Goal: Task Accomplishment & Management: Manage account settings

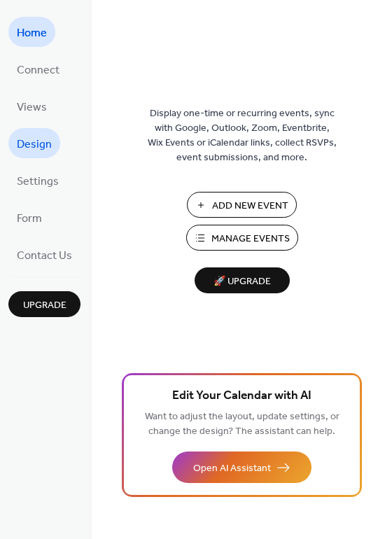
click at [42, 141] on span "Design" at bounding box center [34, 145] width 35 height 22
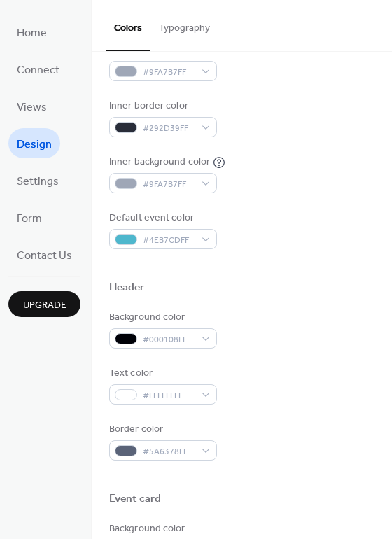
scroll to position [280, 0]
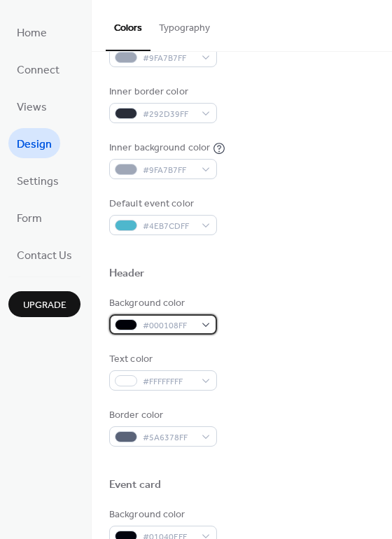
click at [208, 330] on div "#000108FF" at bounding box center [163, 324] width 108 height 20
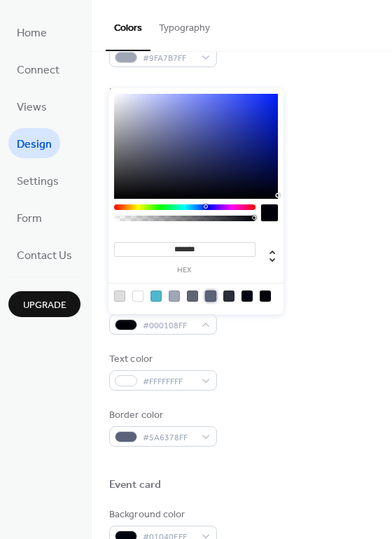
click at [209, 298] on div at bounding box center [210, 296] width 11 height 11
type input "*******"
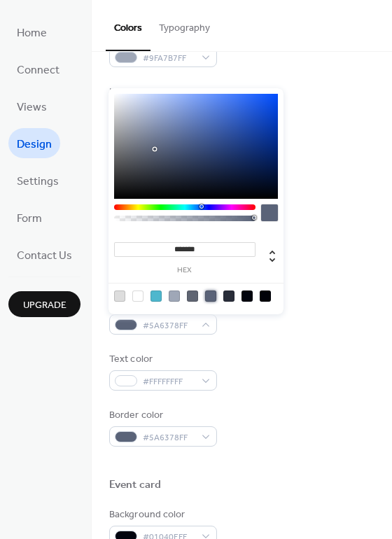
click at [251, 363] on div "Text color #FFFFFFFF" at bounding box center [241, 371] width 265 height 39
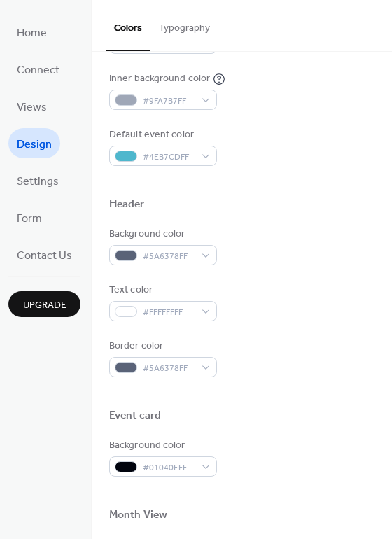
scroll to position [420, 0]
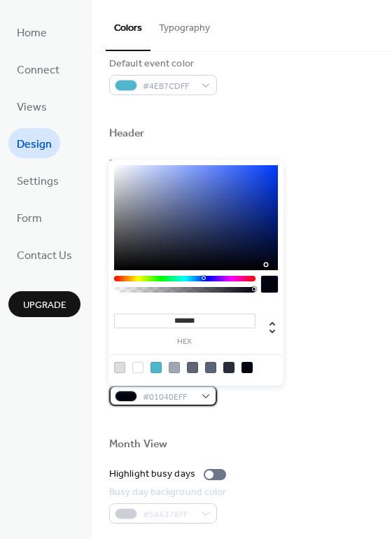
click at [209, 400] on div "#01040EFF" at bounding box center [163, 396] width 108 height 20
click at [213, 368] on div at bounding box center [210, 367] width 11 height 11
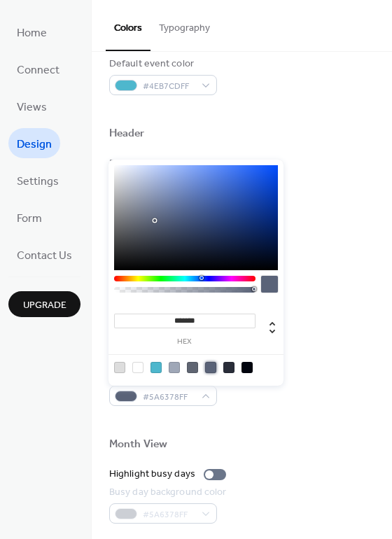
type input "**"
click at [245, 291] on div at bounding box center [184, 290] width 137 height 6
click at [238, 291] on div at bounding box center [184, 290] width 137 height 6
click at [241, 288] on div at bounding box center [239, 289] width 4 height 4
type input "**********"
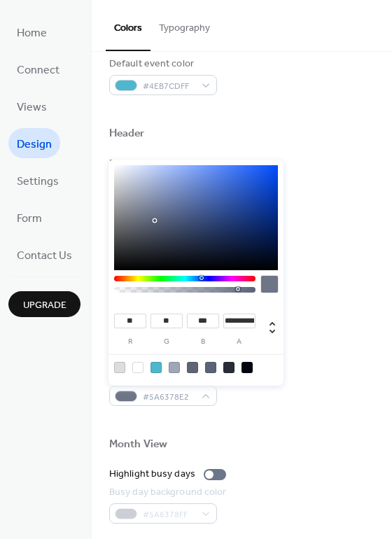
click at [238, 288] on div at bounding box center [184, 290] width 137 height 6
click at [332, 402] on div "Background color #5A6378E2" at bounding box center [241, 387] width 265 height 39
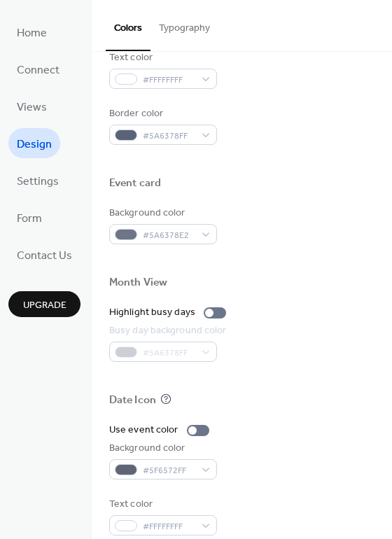
scroll to position [599, 0]
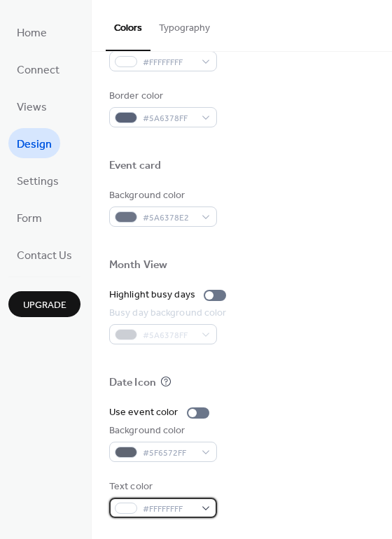
click at [207, 511] on div "#FFFFFFFF" at bounding box center [163, 508] width 108 height 20
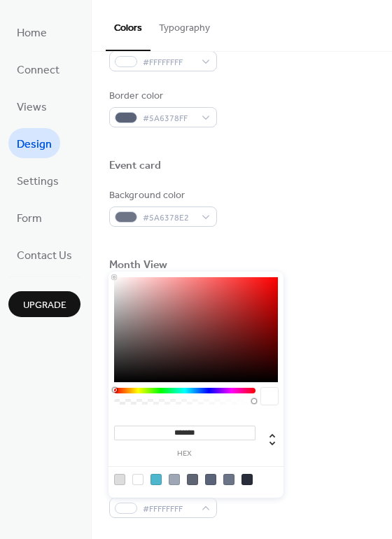
click at [134, 478] on div at bounding box center [137, 479] width 11 height 11
click at [318, 478] on div "Use event color Background color #5F6572FF Text color #FFFFFFFF" at bounding box center [241, 461] width 265 height 113
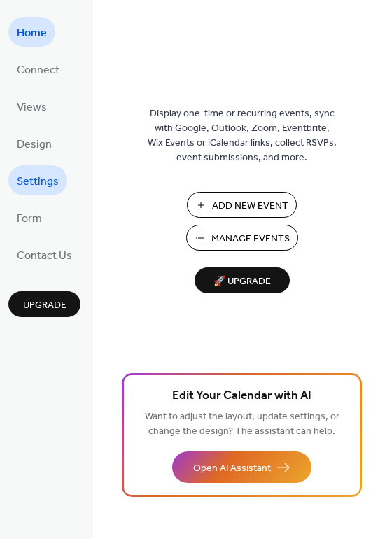
click at [29, 183] on span "Settings" at bounding box center [38, 182] width 42 height 22
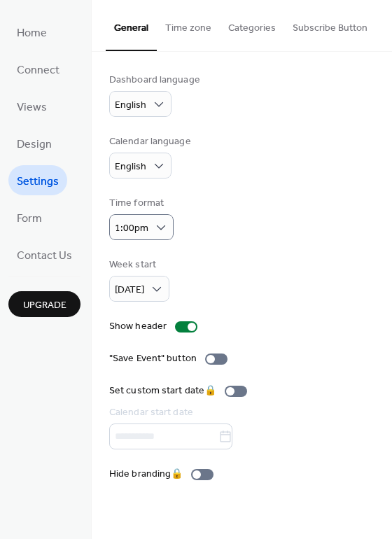
click at [242, 218] on div "Time format 1:00pm" at bounding box center [241, 218] width 265 height 44
click at [29, 139] on span "Design" at bounding box center [34, 145] width 35 height 22
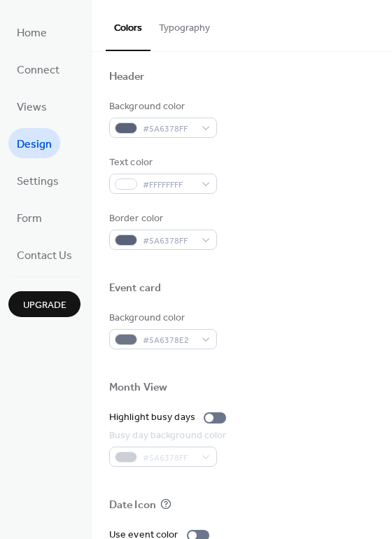
scroll to position [490, 0]
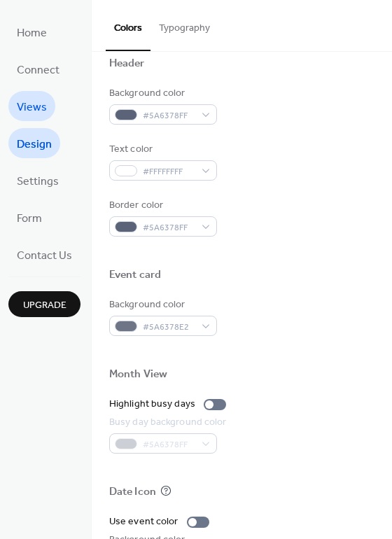
click at [36, 108] on span "Views" at bounding box center [32, 108] width 30 height 22
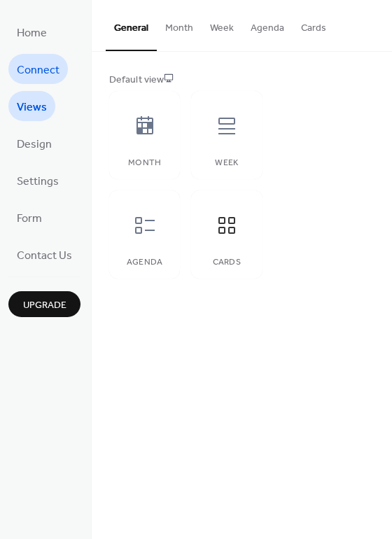
click at [35, 73] on span "Connect" at bounding box center [38, 71] width 43 height 22
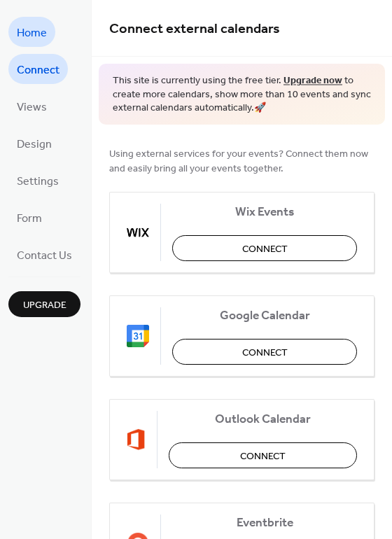
click at [30, 38] on span "Home" at bounding box center [32, 33] width 30 height 22
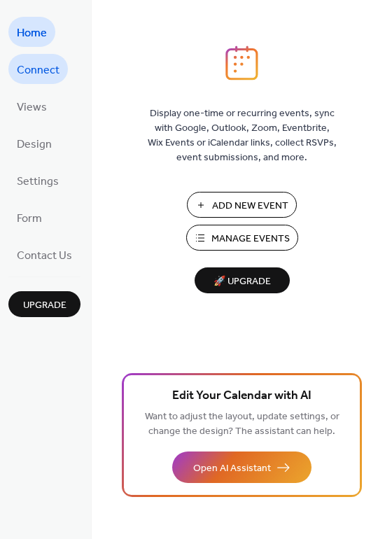
click at [35, 72] on span "Connect" at bounding box center [38, 71] width 43 height 22
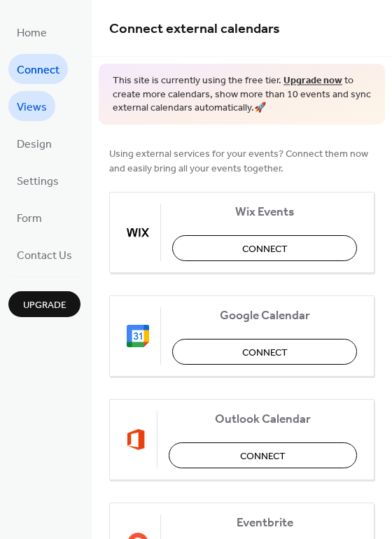
click at [34, 109] on span "Views" at bounding box center [32, 108] width 30 height 22
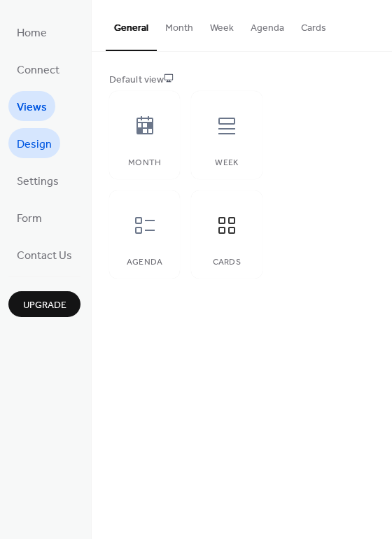
click at [30, 150] on span "Design" at bounding box center [34, 145] width 35 height 22
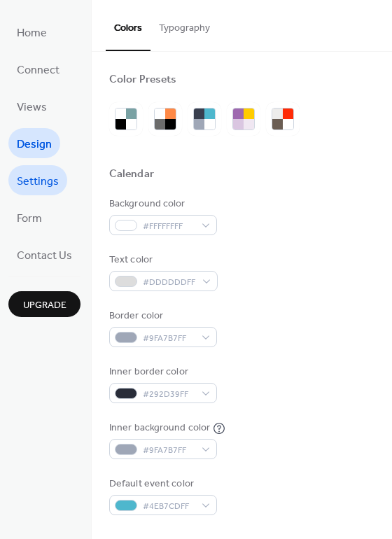
click at [32, 182] on span "Settings" at bounding box center [38, 182] width 42 height 22
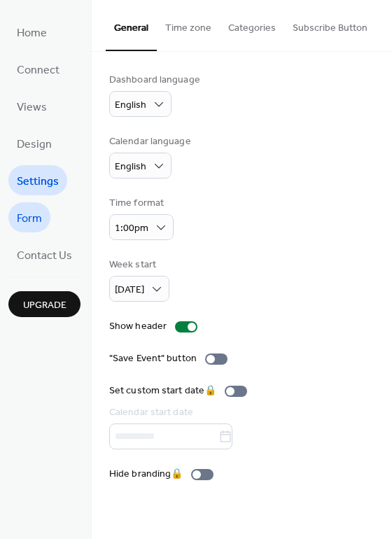
click at [27, 223] on span "Form" at bounding box center [29, 219] width 25 height 22
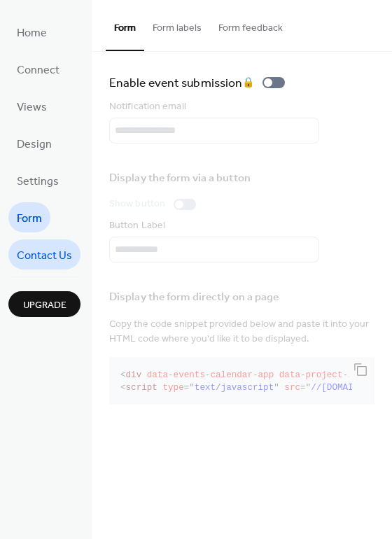
click at [34, 258] on span "Contact Us" at bounding box center [44, 256] width 55 height 22
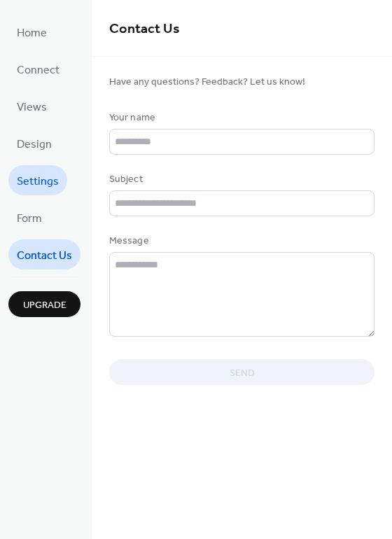
click at [29, 187] on span "Settings" at bounding box center [38, 182] width 42 height 22
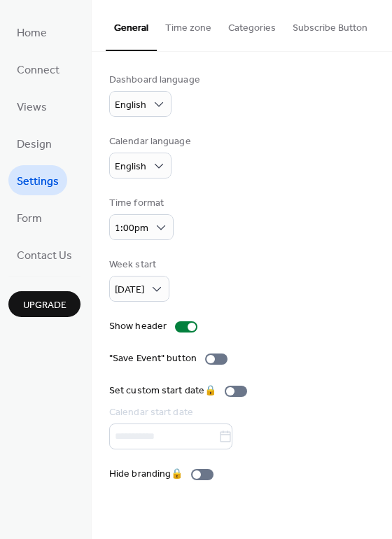
click at [244, 26] on button "Categories" at bounding box center [252, 25] width 64 height 50
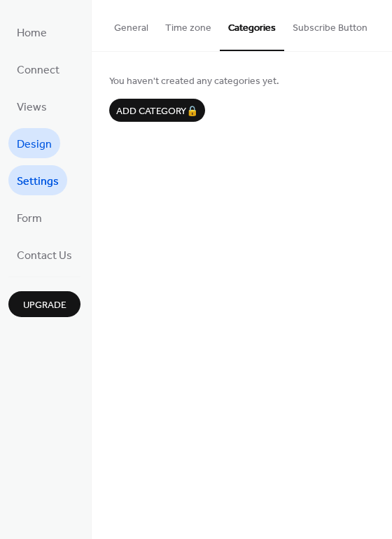
click at [42, 154] on span "Design" at bounding box center [34, 145] width 35 height 22
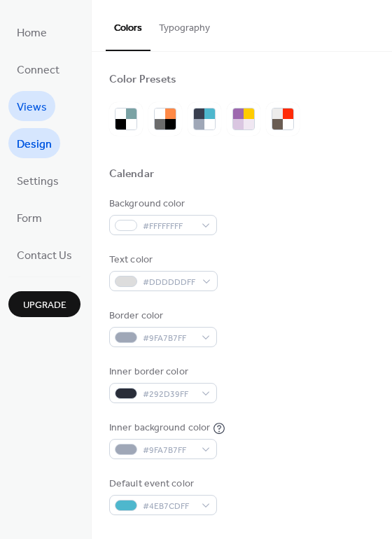
click at [41, 107] on span "Views" at bounding box center [32, 108] width 30 height 22
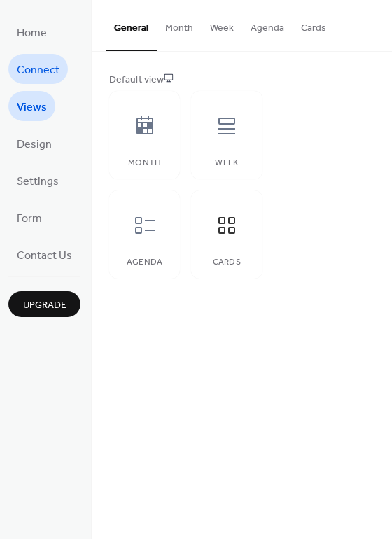
click at [41, 70] on span "Connect" at bounding box center [38, 71] width 43 height 22
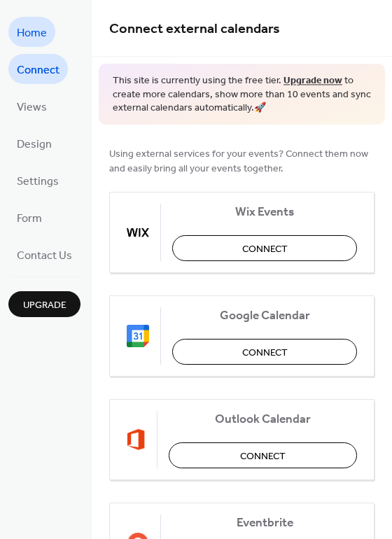
click at [34, 25] on span "Home" at bounding box center [32, 33] width 30 height 22
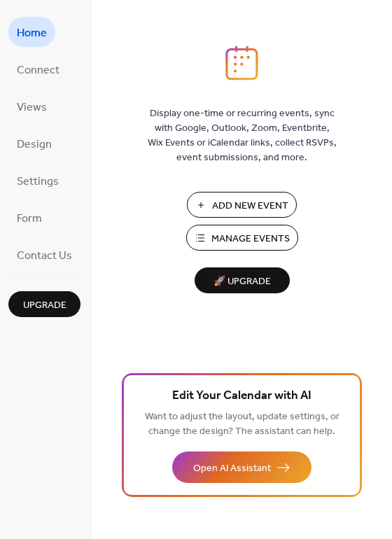
click at [239, 234] on span "Manage Events" at bounding box center [250, 239] width 78 height 15
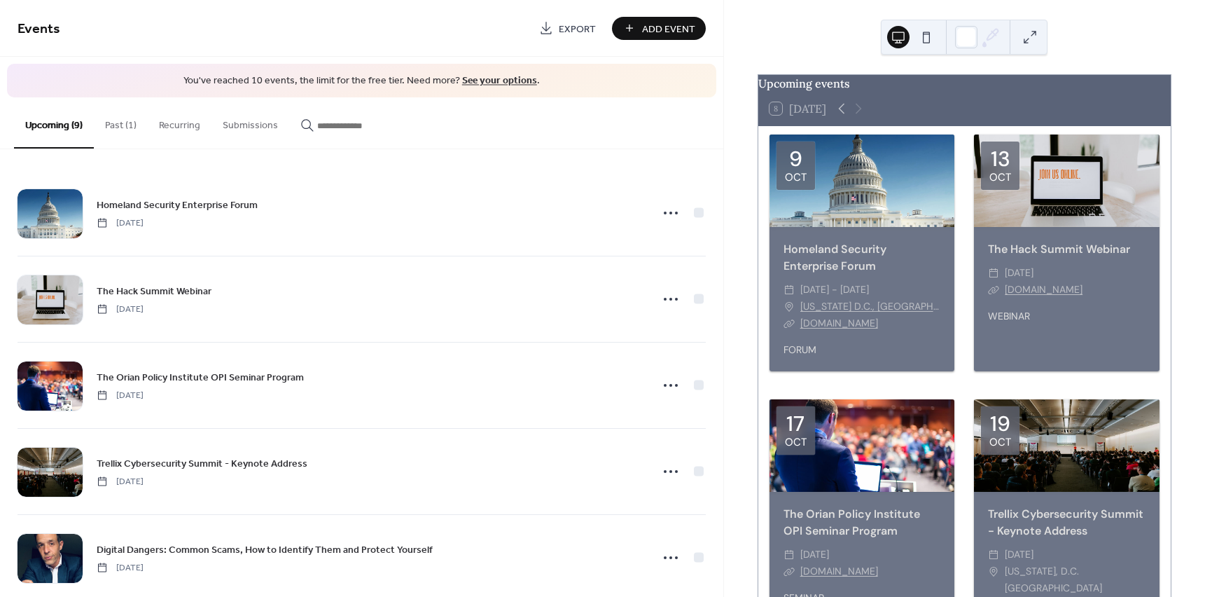
click at [119, 127] on button "Past (1)" at bounding box center [121, 122] width 54 height 50
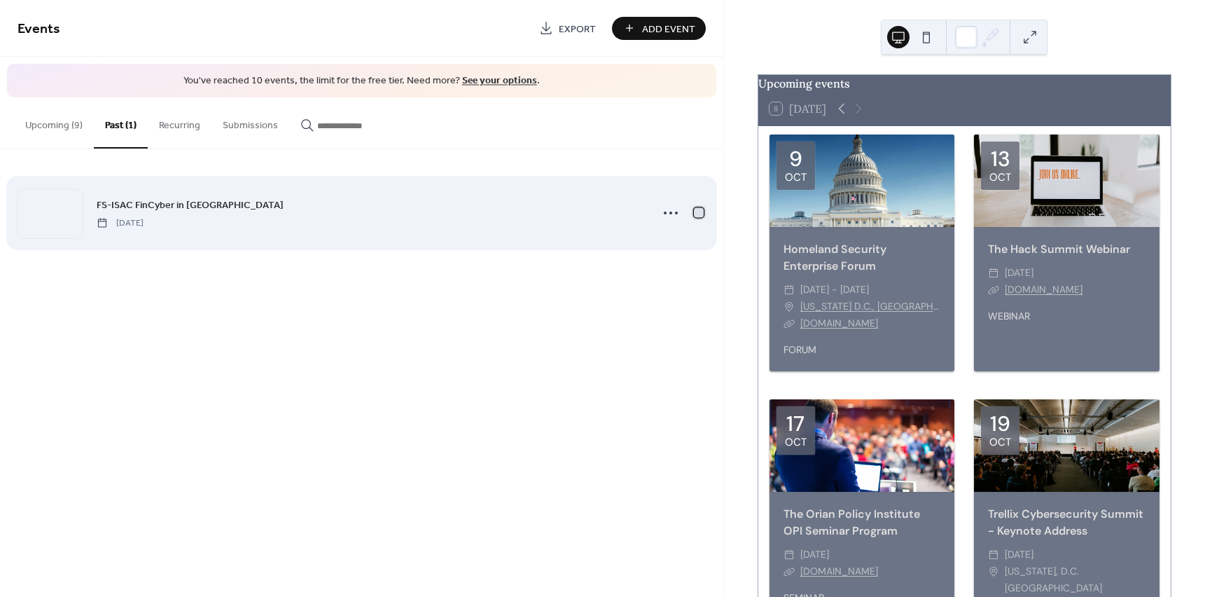
click at [699, 211] on div at bounding box center [699, 212] width 10 height 10
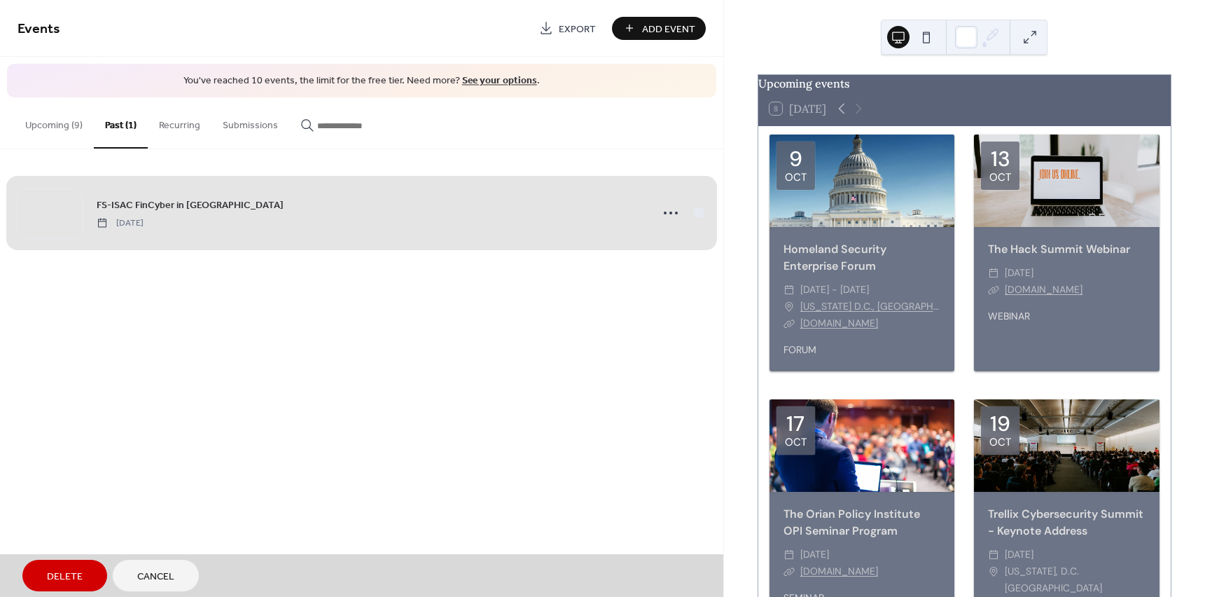
click at [671, 214] on div "FS-ISAC FinCyber in Orlando Thursday, October 2, 2025" at bounding box center [362, 212] width 688 height 85
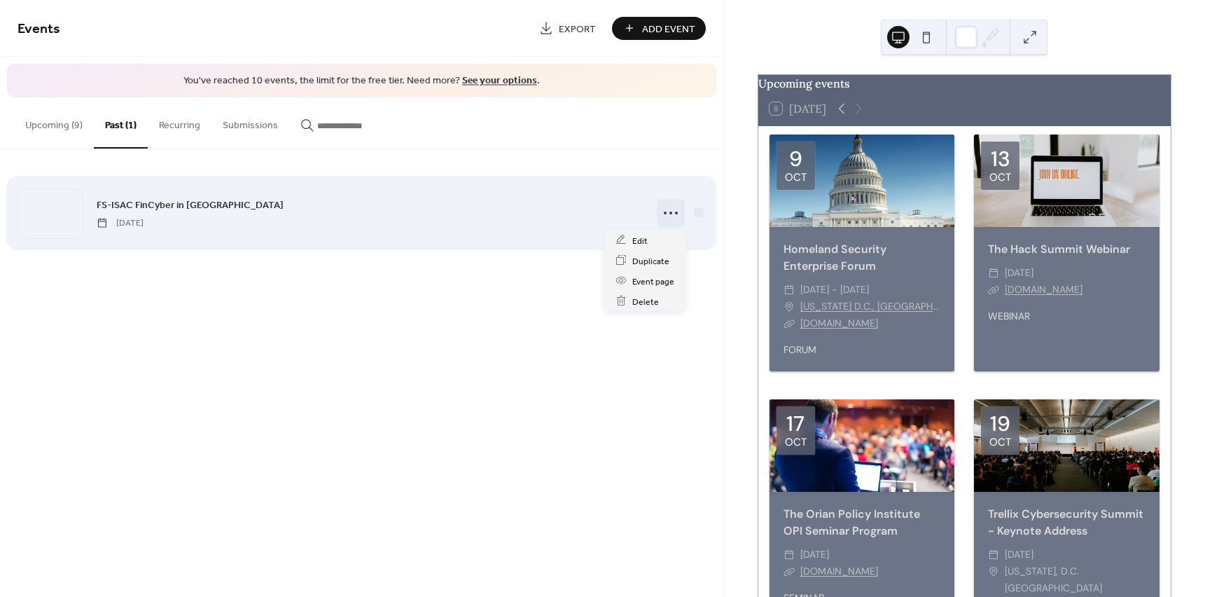
click at [671, 212] on circle at bounding box center [670, 212] width 3 height 3
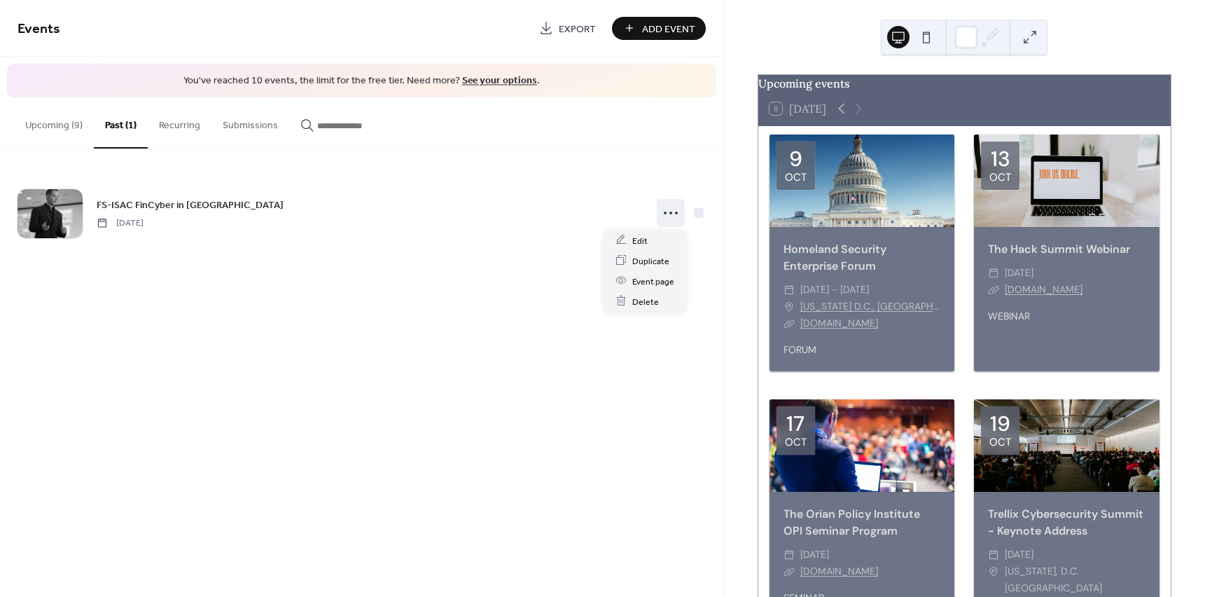
click at [403, 372] on div "Events Export Add Event You've reached 10 events, the limit for the free tier. …" at bounding box center [361, 298] width 723 height 597
click at [844, 117] on icon at bounding box center [841, 108] width 17 height 17
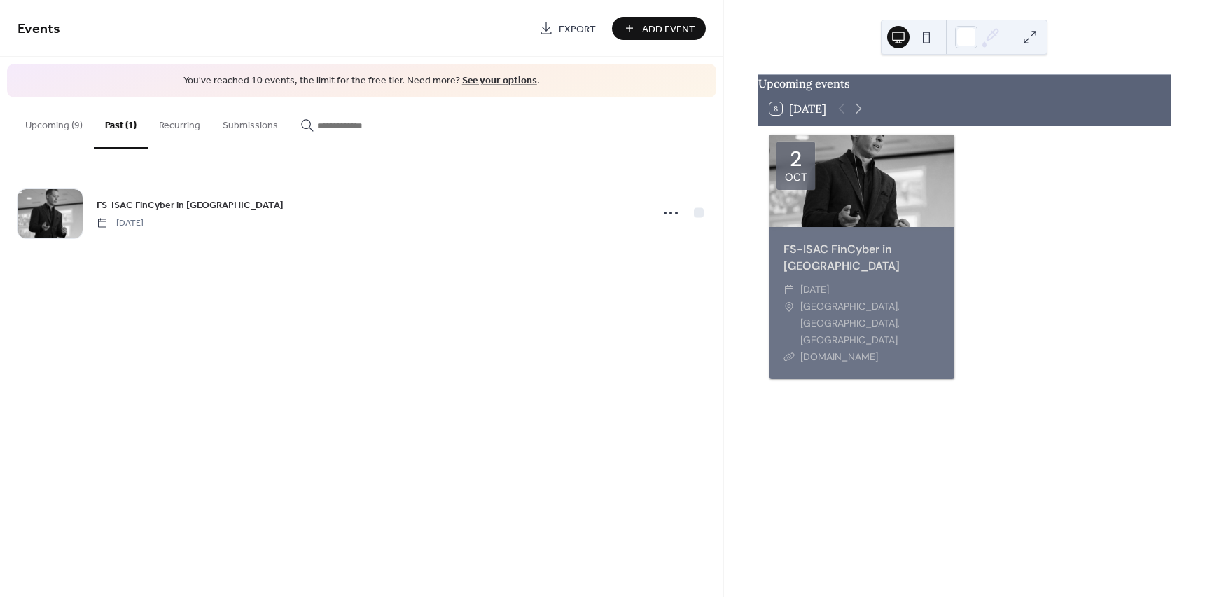
click at [841, 116] on div at bounding box center [850, 108] width 34 height 17
click at [860, 114] on icon at bounding box center [859, 109] width 6 height 11
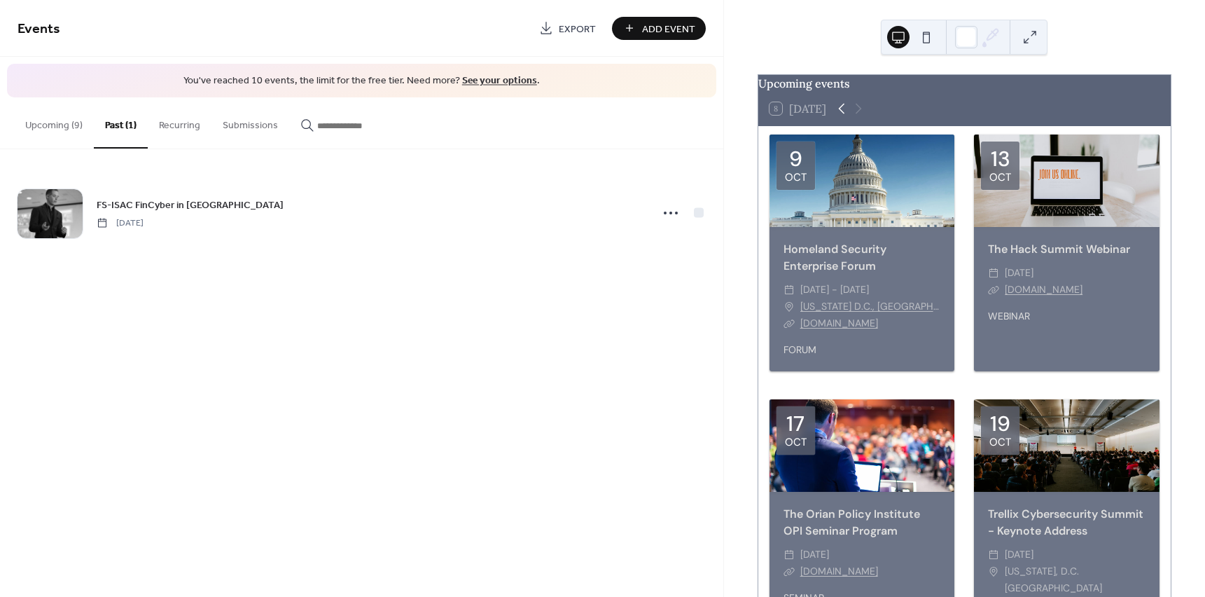
click at [841, 117] on icon at bounding box center [841, 108] width 17 height 17
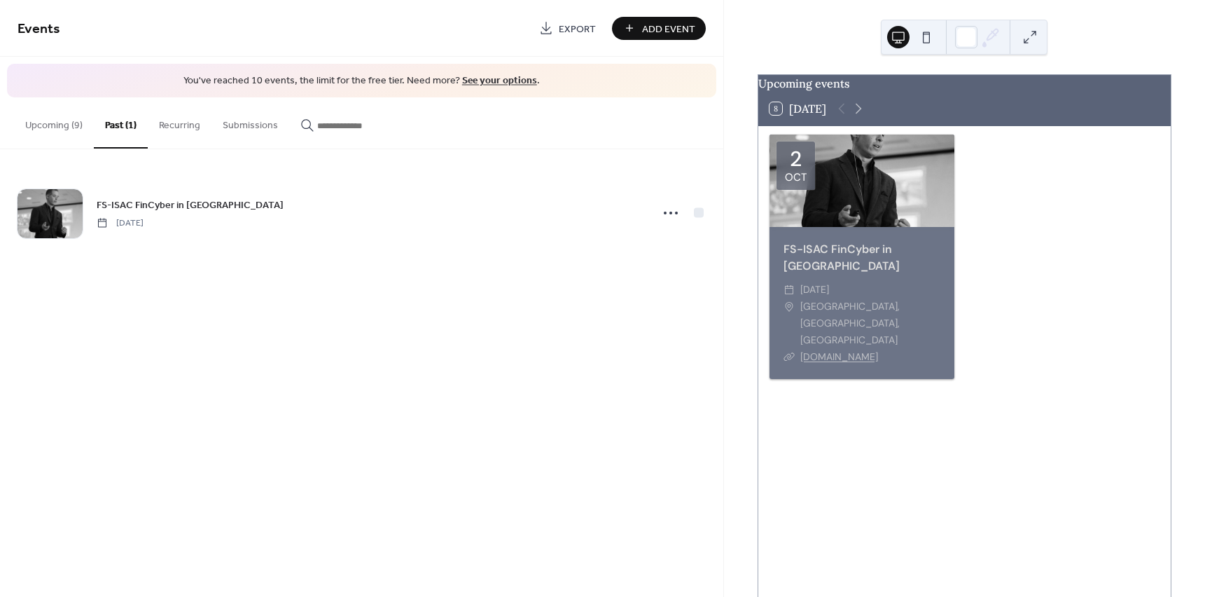
click at [807, 118] on button "8 Today" at bounding box center [798, 109] width 67 height 20
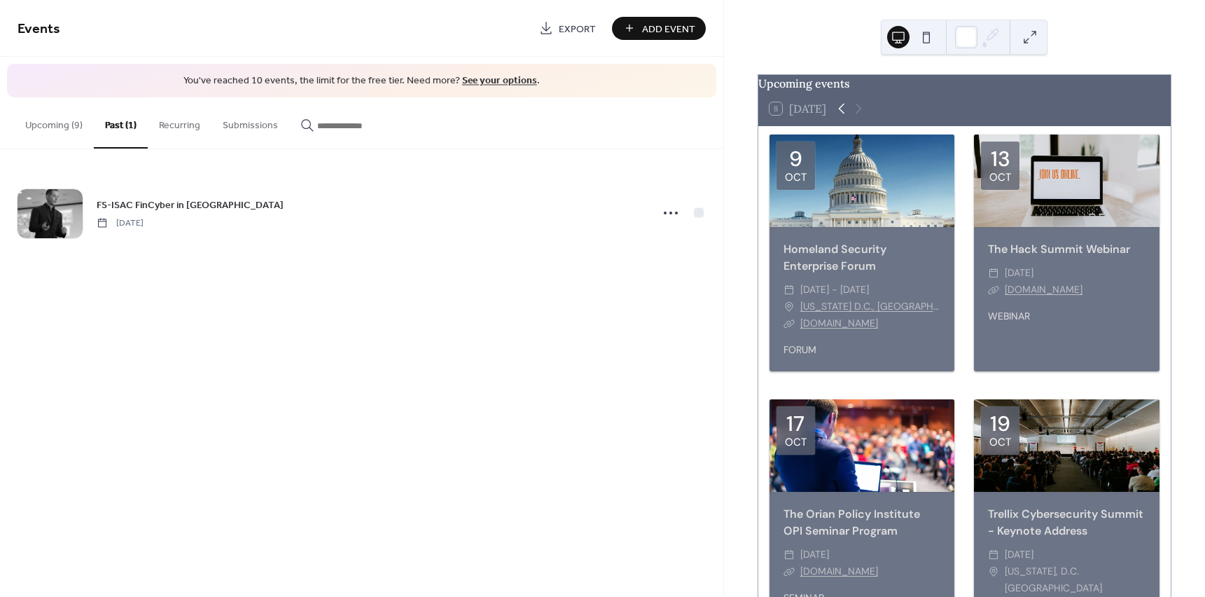
click at [844, 115] on icon at bounding box center [841, 108] width 17 height 17
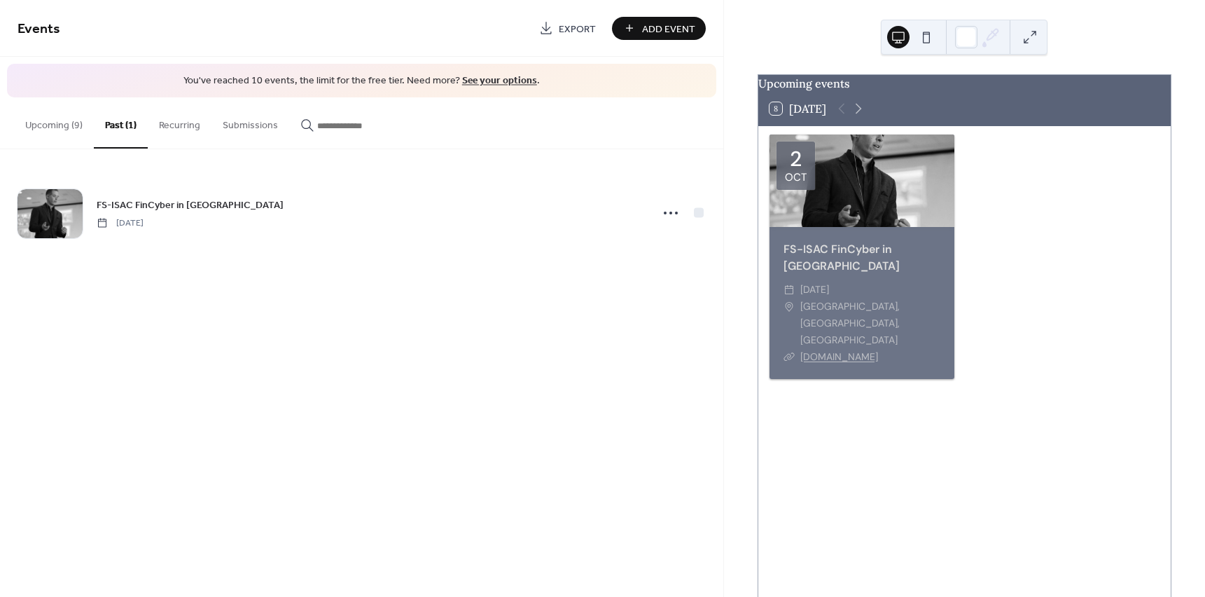
click at [481, 382] on div "Events Export Add Event You've reached 10 events, the limit for the free tier. …" at bounding box center [361, 298] width 723 height 597
click at [181, 130] on button "Recurring" at bounding box center [180, 122] width 64 height 50
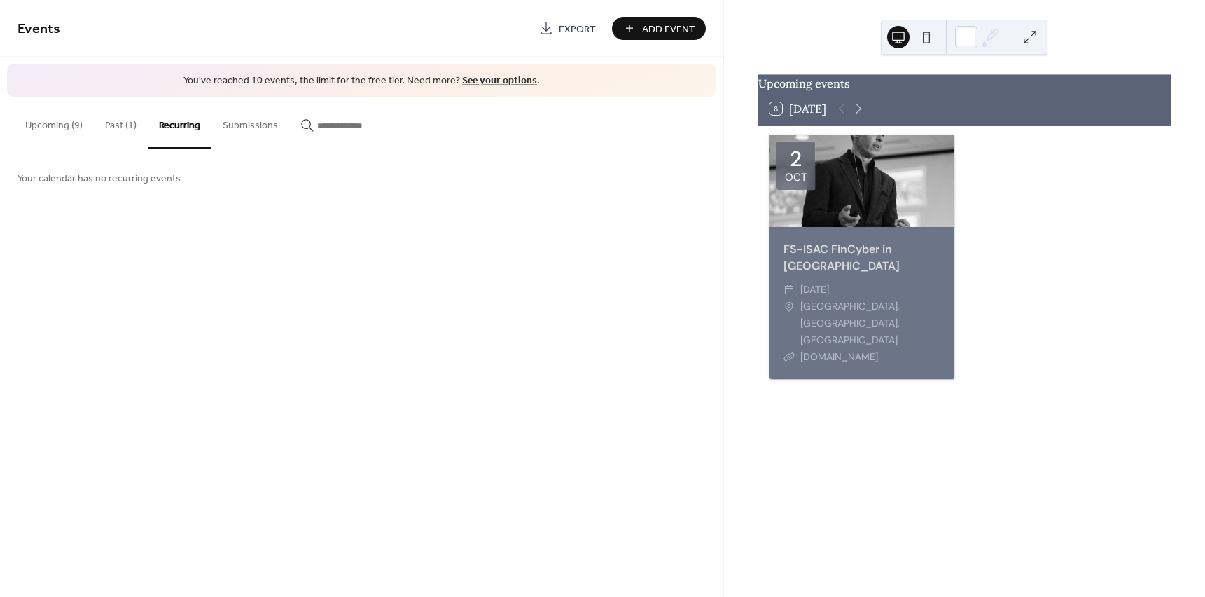
click at [239, 127] on button "Submissions" at bounding box center [250, 122] width 78 height 50
click at [351, 125] on input "button" at bounding box center [359, 125] width 84 height 15
click at [51, 128] on button "Upcoming (9)" at bounding box center [54, 122] width 80 height 50
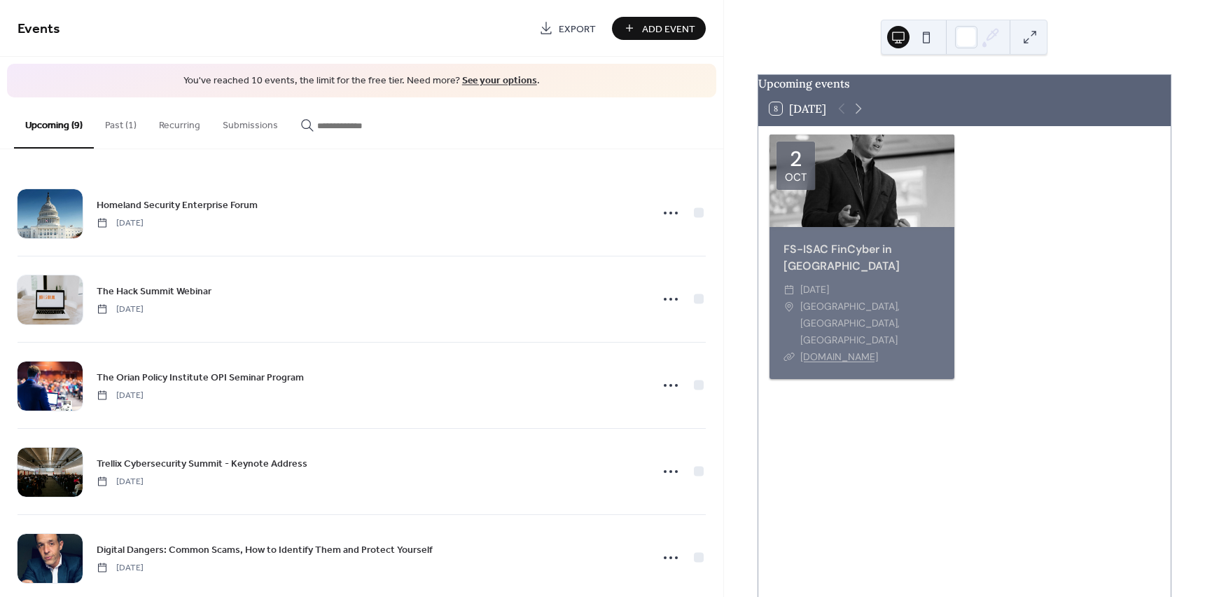
drag, startPoint x: 859, startPoint y: 107, endPoint x: 823, endPoint y: 97, distance: 37.9
click at [851, 105] on div "8 Today" at bounding box center [964, 109] width 412 height 34
drag, startPoint x: 863, startPoint y: 106, endPoint x: 863, endPoint y: 127, distance: 21.0
click at [862, 125] on div "8 Today" at bounding box center [964, 109] width 412 height 34
